Goal: Task Accomplishment & Management: Complete application form

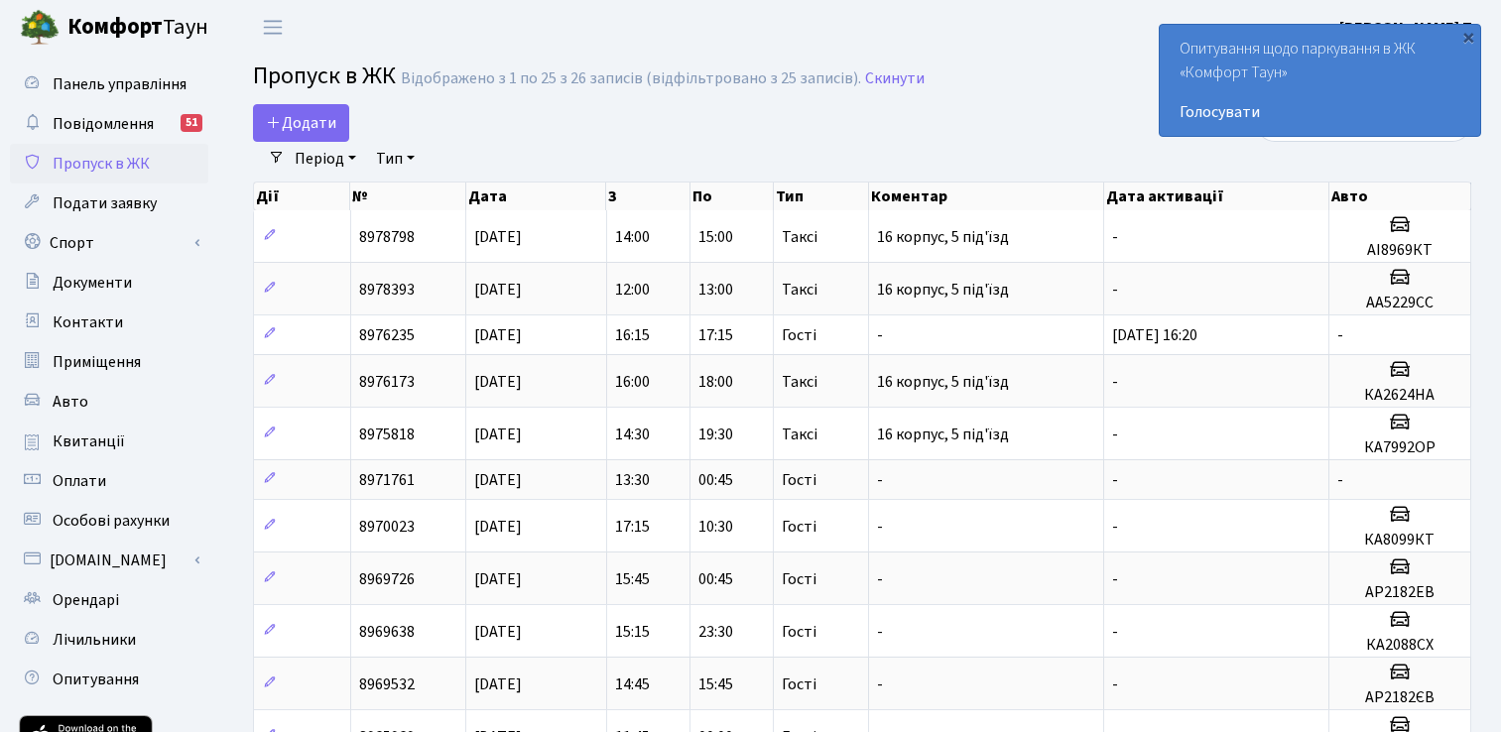
select select "25"
click at [314, 126] on span "Додати" at bounding box center [301, 123] width 70 height 22
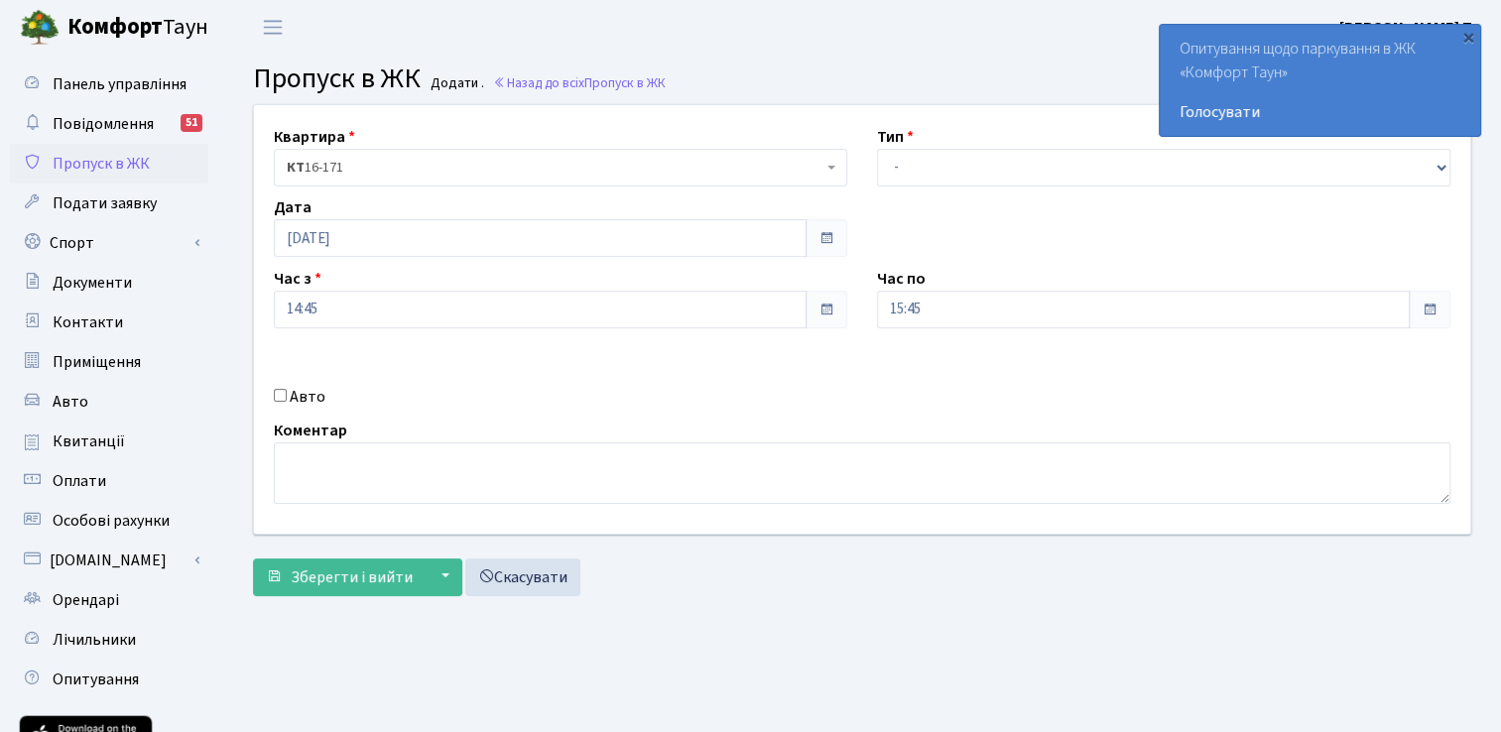
click at [284, 391] on input "Авто" at bounding box center [280, 395] width 13 height 13
checkbox input "true"
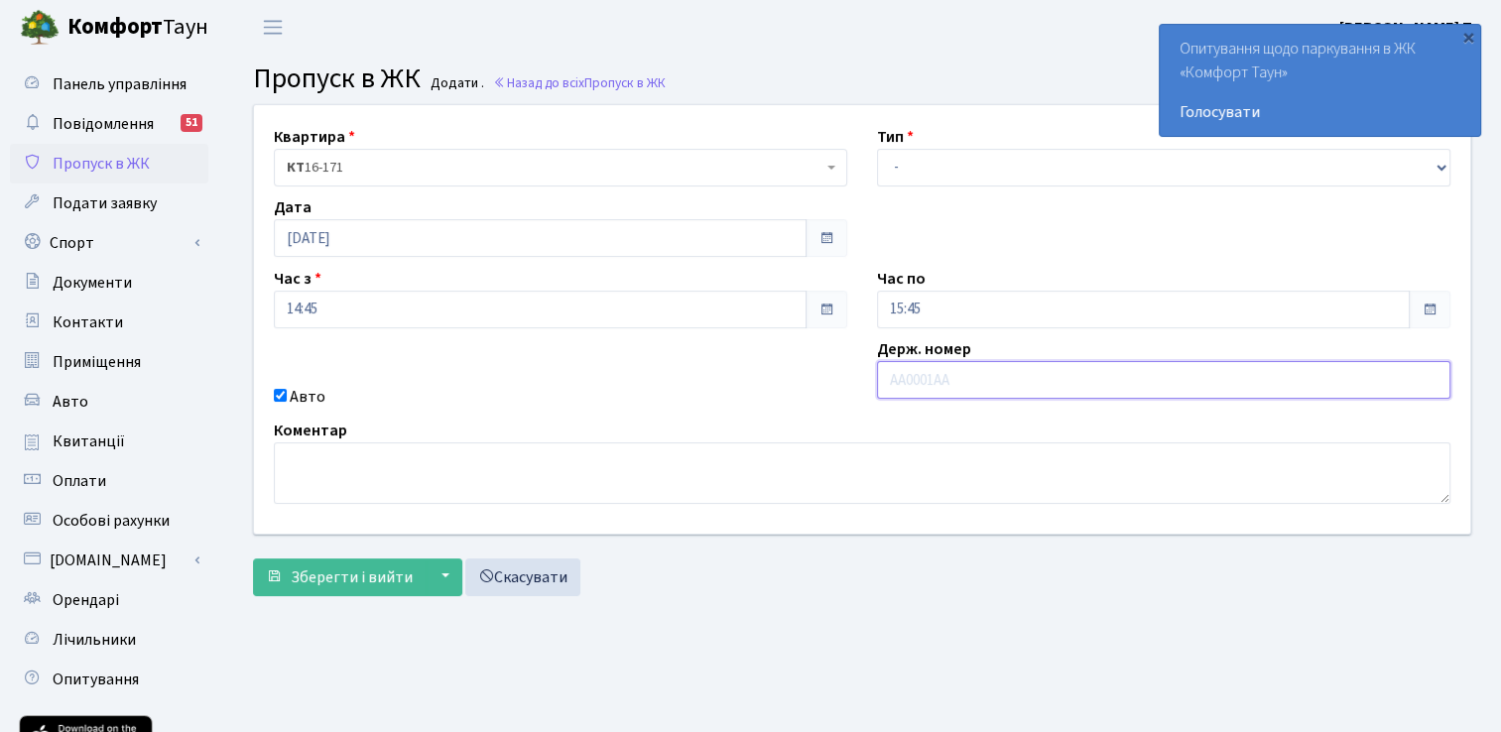
paste input "АІ8224МС"
type input "АІ8224МС"
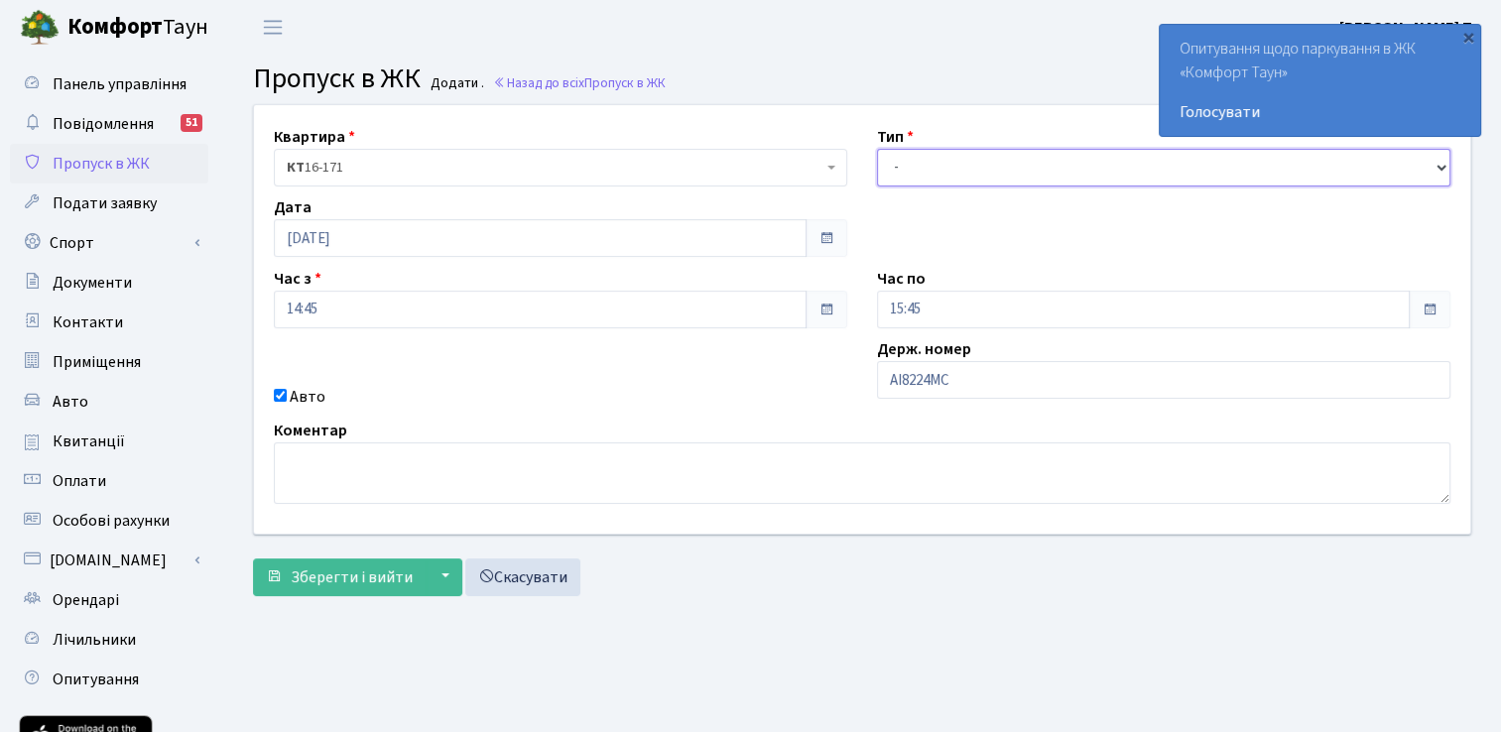
click at [959, 153] on select "- Доставка Таксі Гості Сервіс" at bounding box center [1164, 168] width 574 height 38
select select "3"
click at [877, 149] on select "- Доставка Таксі Гості Сервіс" at bounding box center [1164, 168] width 574 height 38
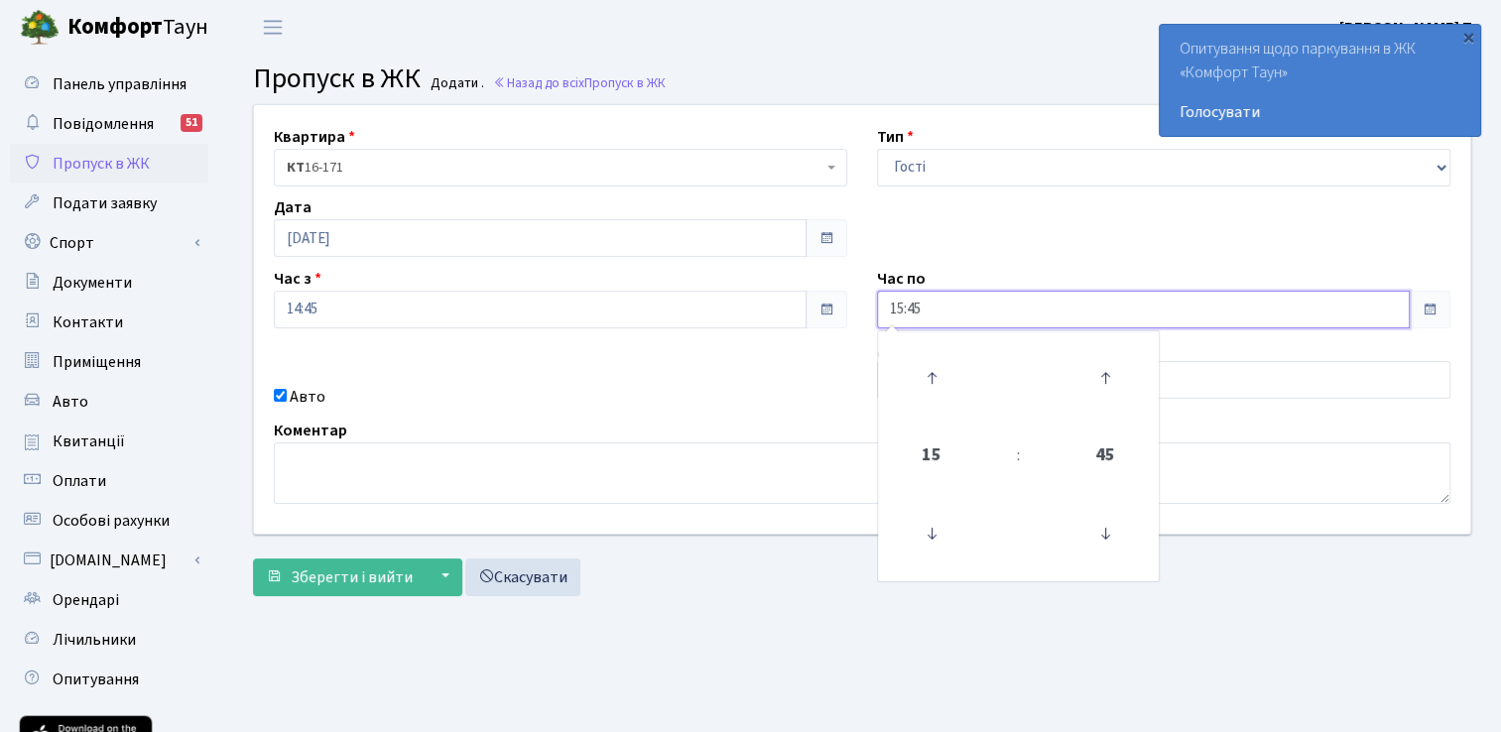
click at [968, 305] on input "15:45" at bounding box center [1143, 310] width 533 height 38
click at [926, 377] on icon at bounding box center [932, 378] width 54 height 54
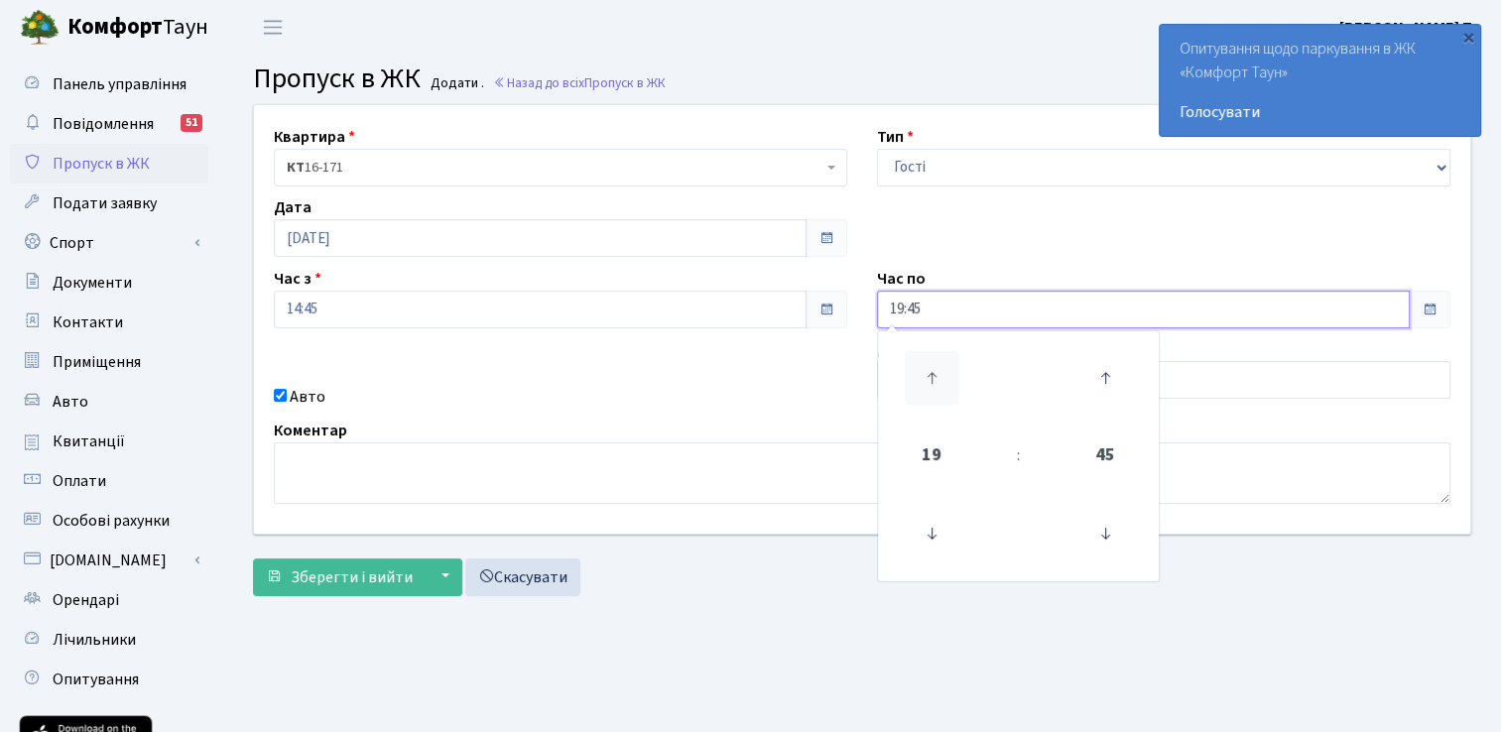
click at [926, 377] on icon at bounding box center [932, 378] width 54 height 54
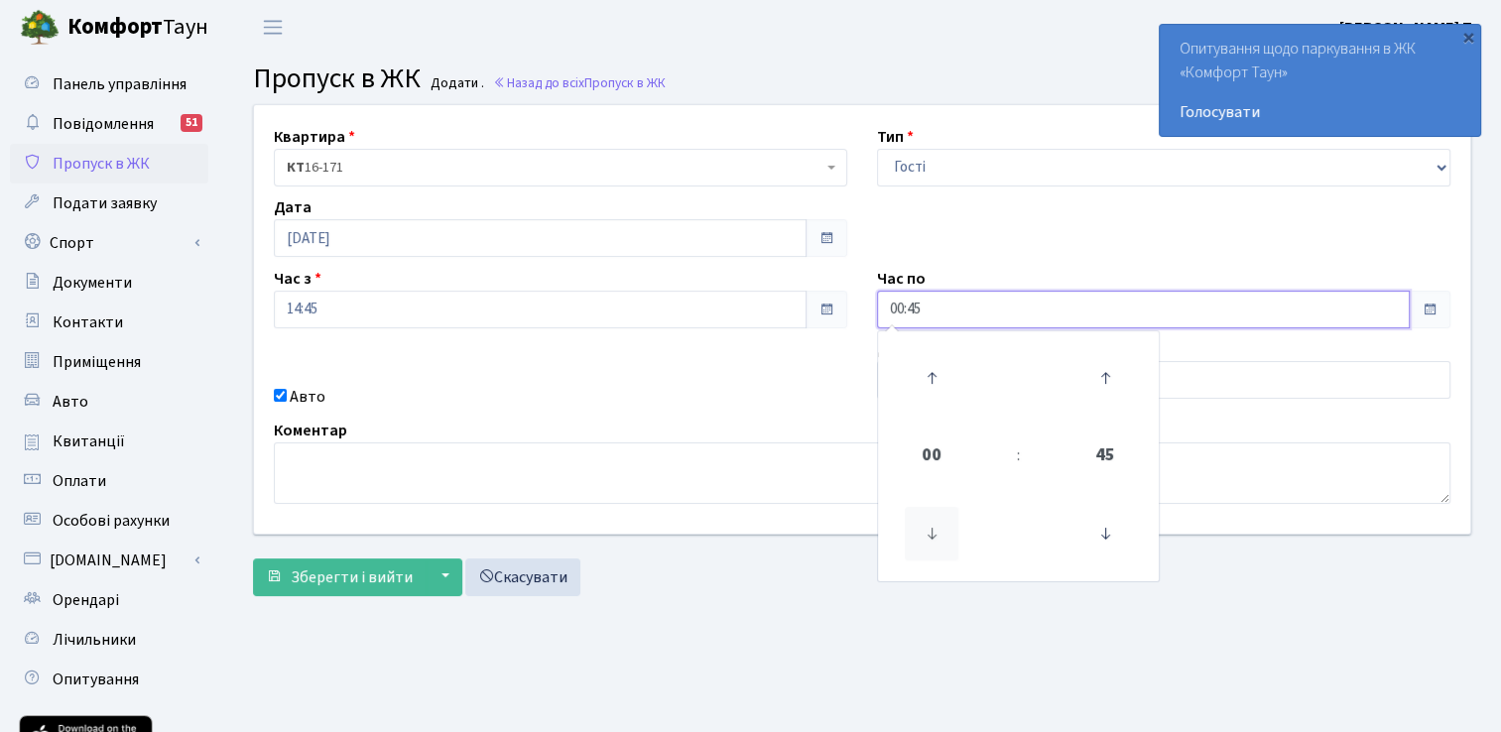
click at [941, 530] on icon at bounding box center [932, 534] width 54 height 54
type input "23:45"
click at [710, 408] on div "Авто" at bounding box center [560, 397] width 603 height 24
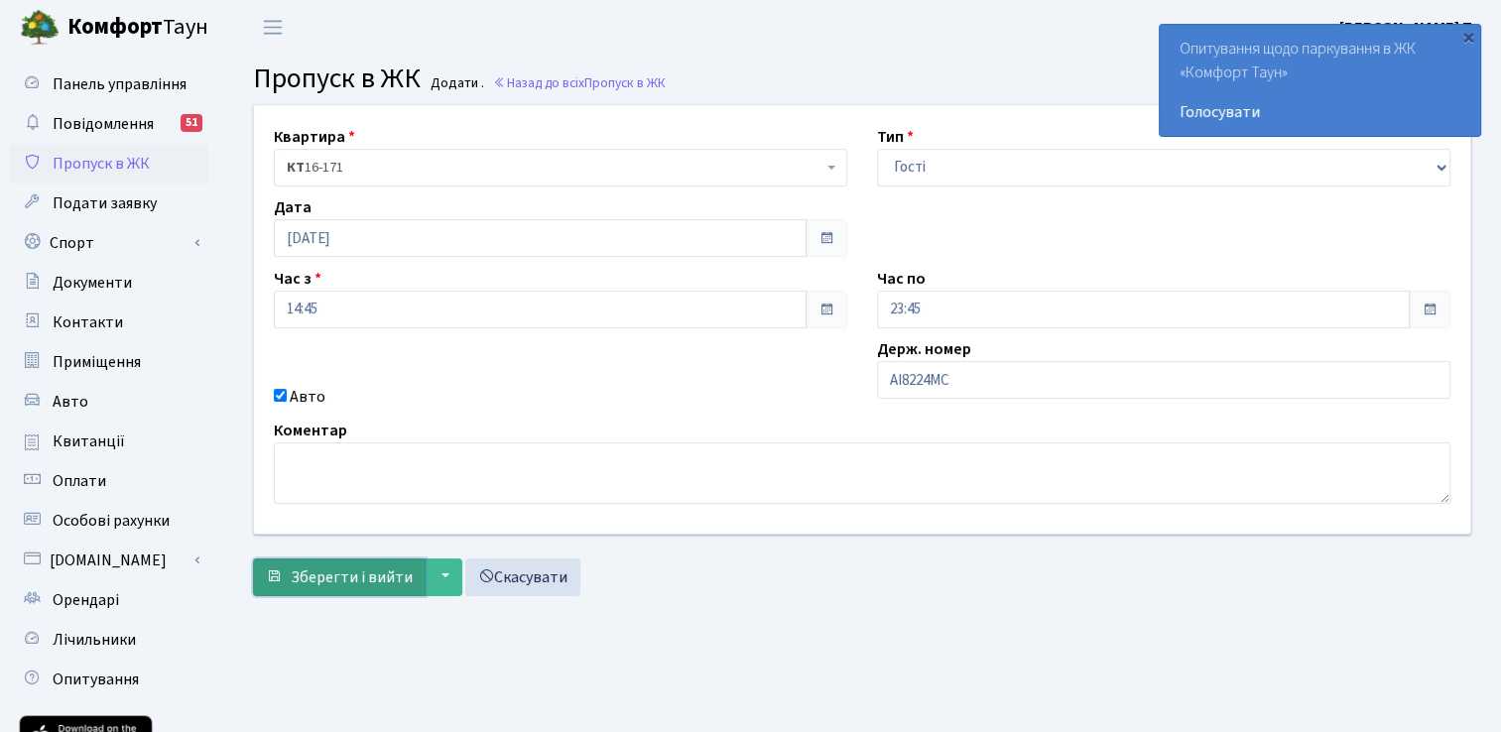
click at [332, 577] on span "Зберегти і вийти" at bounding box center [352, 578] width 122 height 22
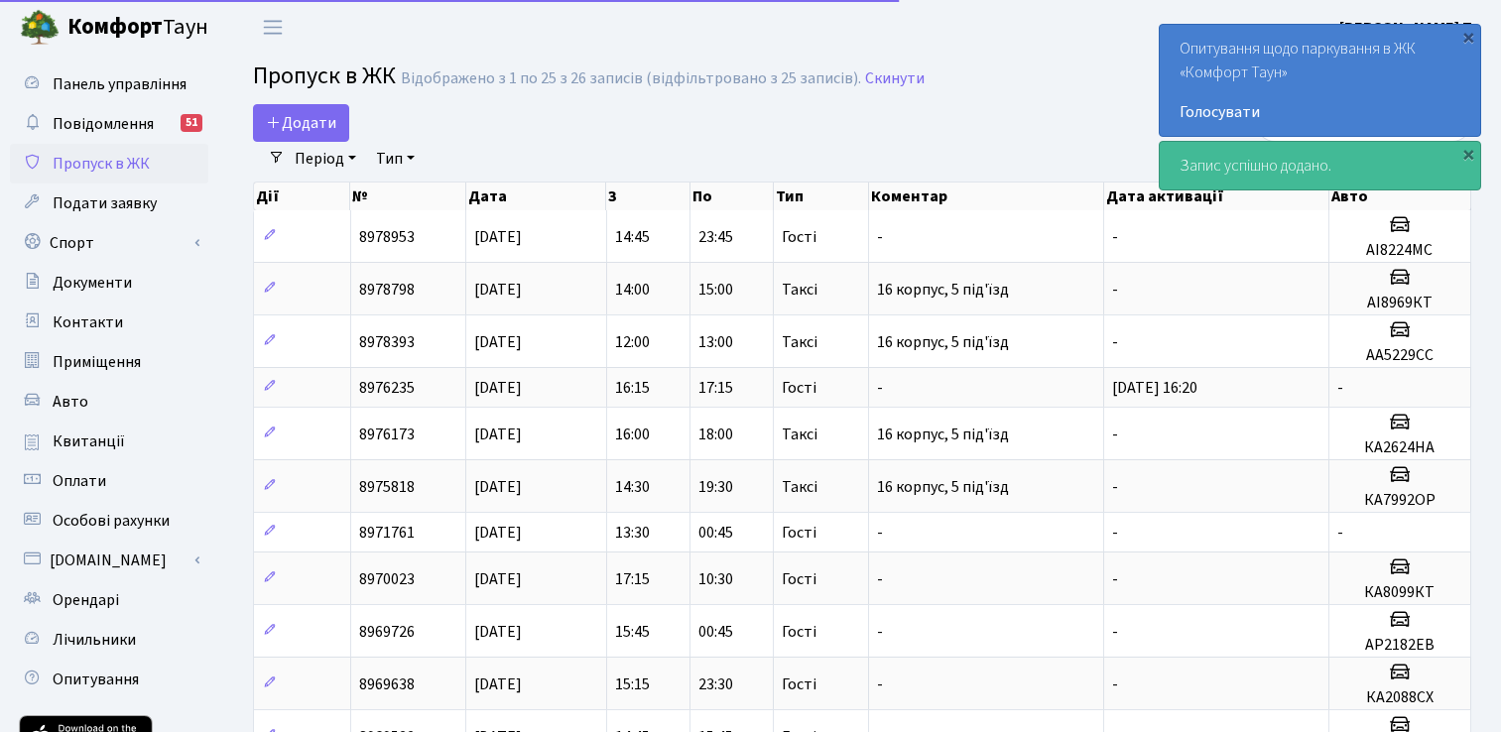
select select "25"
